Goal: Information Seeking & Learning: Learn about a topic

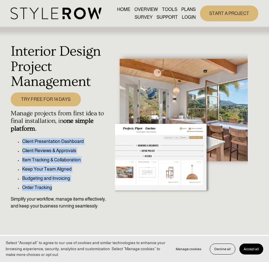
drag, startPoint x: 24, startPoint y: 141, endPoint x: 52, endPoint y: 190, distance: 56.4
click at [52, 190] on ul "Client Presentation Dashboard Client Reviews & Approvals Item Tracking & Collab…" at bounding box center [61, 164] width 101 height 53
copy ul "Client Presentation Dashboard Client Reviews & Approvals Item Tracking & Collab…"
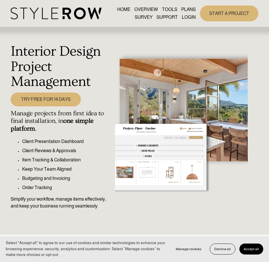
click at [41, 132] on h4 "Manage projects from first idea to final installation, in one simple platform ." at bounding box center [61, 121] width 101 height 23
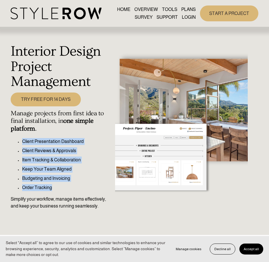
drag, startPoint x: 23, startPoint y: 141, endPoint x: 53, endPoint y: 188, distance: 56.2
click at [53, 188] on ul "Client Presentation Dashboard Client Reviews & Approvals Item Tracking & Collab…" at bounding box center [61, 164] width 101 height 53
copy ul "Client Presentation Dashboard Client Reviews & Approvals Item Tracking & Collab…"
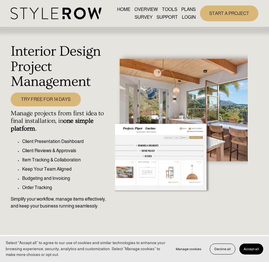
click at [101, 31] on div "Interior Design Project Management TRY FREE FOR 14 DAYS Manage projects from fi…" at bounding box center [134, 131] width 269 height 208
click at [52, 11] on img at bounding box center [56, 13] width 91 height 12
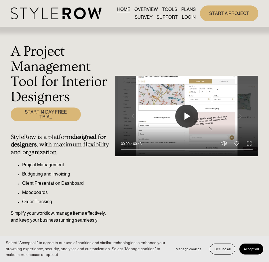
click at [188, 114] on button "Play" at bounding box center [187, 116] width 23 height 23
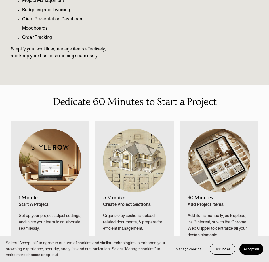
scroll to position [173, 0]
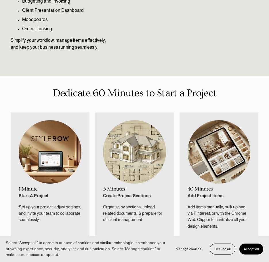
type input "100"
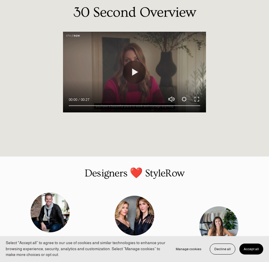
scroll to position [540, 0]
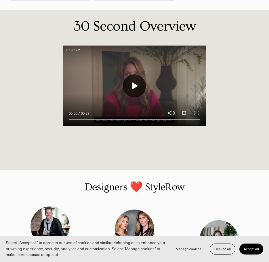
click at [135, 84] on button "Play" at bounding box center [134, 85] width 23 height 23
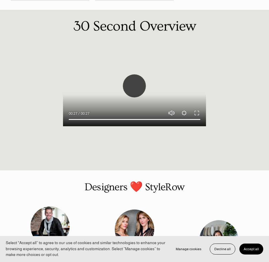
click at [138, 86] on button "Play" at bounding box center [134, 85] width 23 height 23
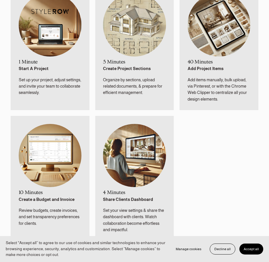
scroll to position [309, 0]
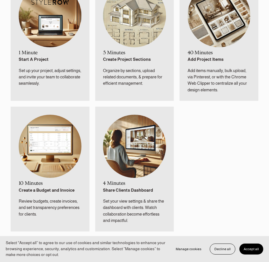
type input "100"
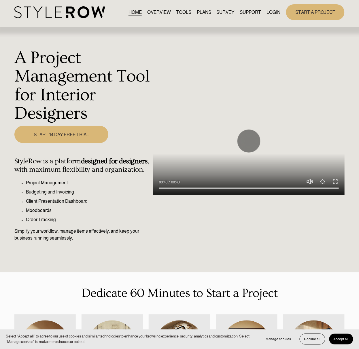
scroll to position [0, 0]
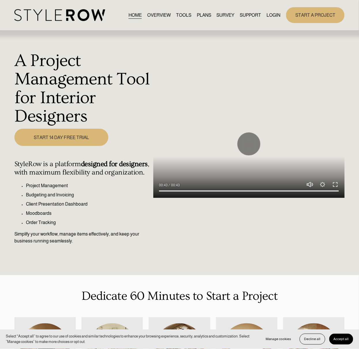
click at [160, 16] on link "OVERVIEW" at bounding box center [159, 15] width 24 height 8
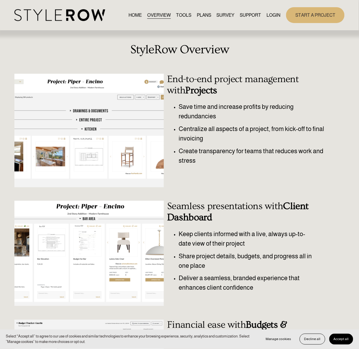
click at [177, 14] on link "TOOLS" at bounding box center [183, 15] width 15 height 8
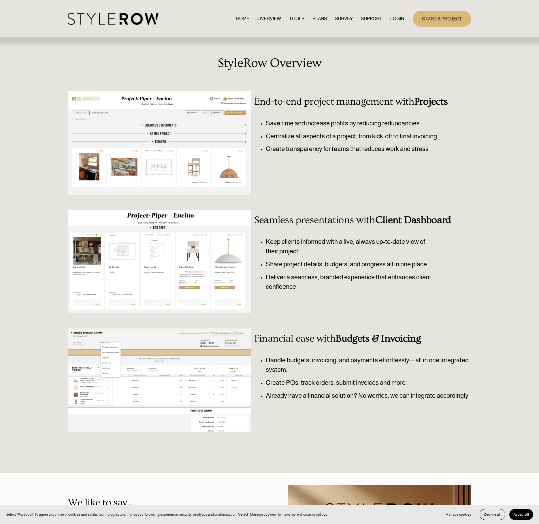
click at [291, 17] on link "TOOLS" at bounding box center [296, 19] width 15 height 8
click at [317, 16] on link "PLANS" at bounding box center [319, 19] width 14 height 8
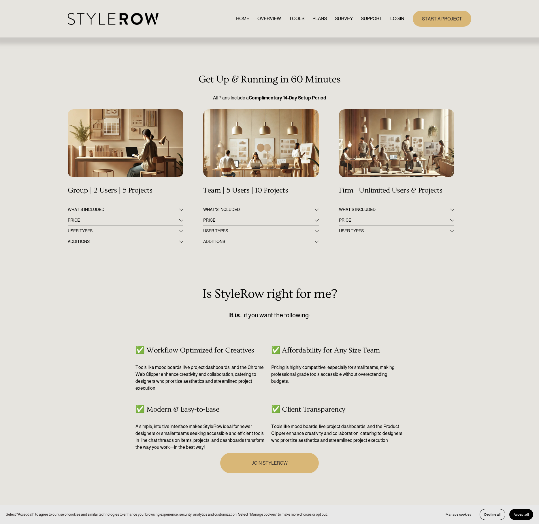
click at [182, 221] on div at bounding box center [181, 219] width 4 height 4
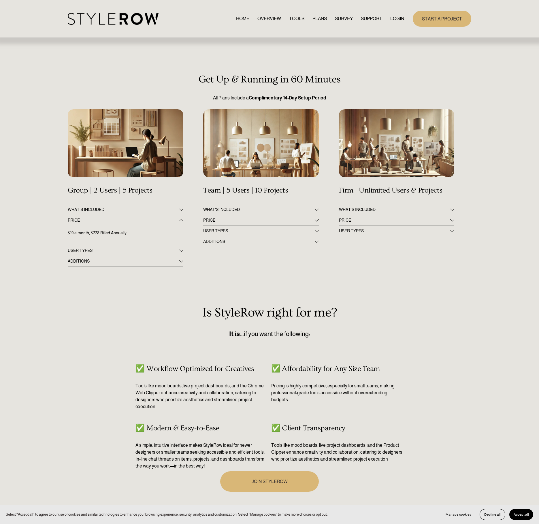
click at [317, 220] on div at bounding box center [317, 219] width 4 height 4
click at [452, 221] on div at bounding box center [452, 219] width 4 height 4
